Goal: Navigation & Orientation: Go to known website

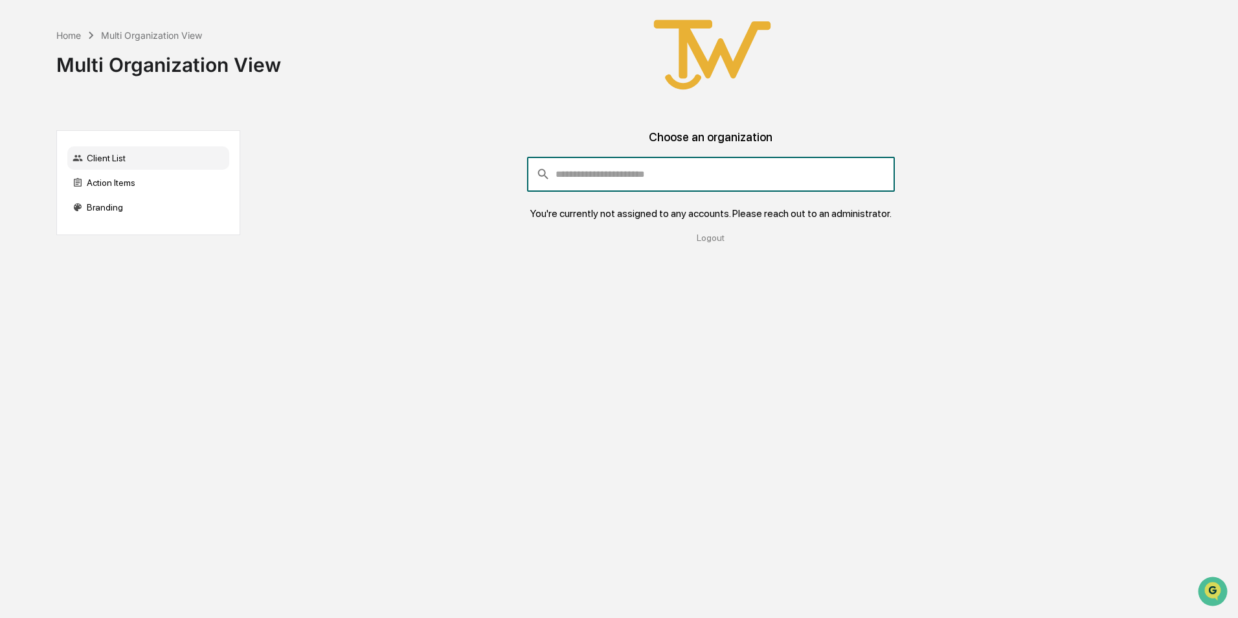
click at [587, 174] on input "consultant-dashboard__filter-organizations-search-bar" at bounding box center [724, 174] width 339 height 35
type input "******"
